Goal: Task Accomplishment & Management: Use online tool/utility

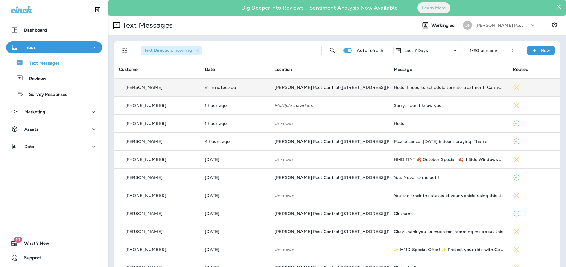
click at [365, 89] on p "[PERSON_NAME] Pest Control ([STREET_ADDRESS][PERSON_NAME])" at bounding box center [329, 87] width 110 height 5
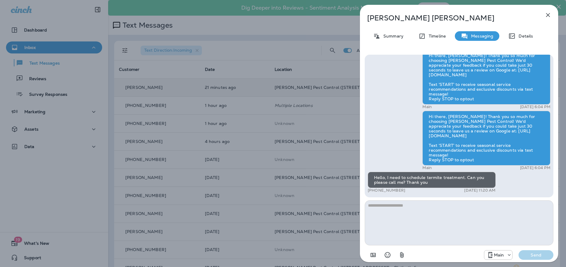
click at [544, 17] on icon "button" at bounding box center [547, 14] width 7 height 7
